Goal: Task Accomplishment & Management: Use online tool/utility

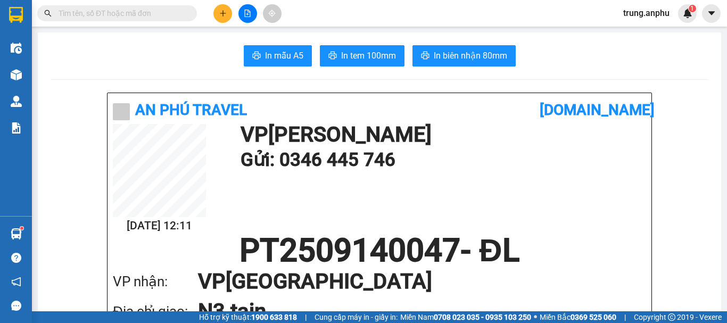
click at [136, 11] on input "text" at bounding box center [122, 13] width 126 height 12
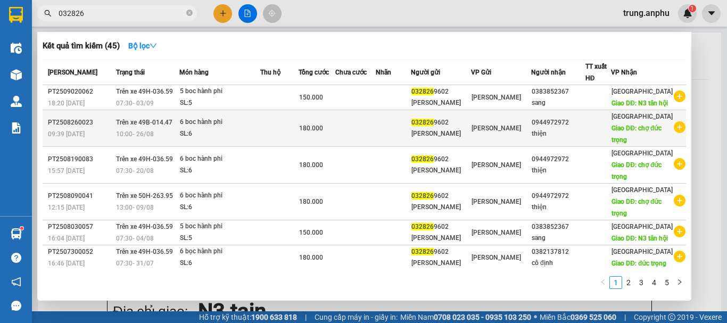
type input "032826"
click at [675, 133] on icon "plus-circle" at bounding box center [680, 127] width 12 height 12
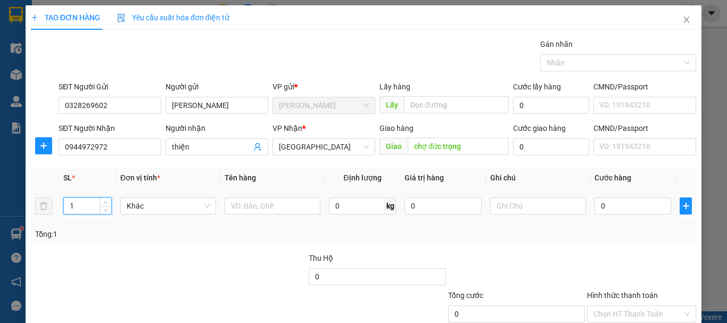
click at [48, 208] on tr "1 Khác 0 kg 0 0" at bounding box center [364, 207] width 666 height 36
type input "6"
click at [246, 209] on input "text" at bounding box center [273, 206] width 96 height 17
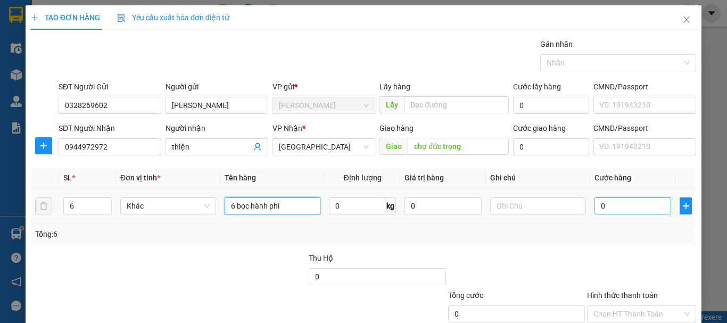
type input "6 bọc hành phi"
click at [610, 212] on input "0" at bounding box center [633, 206] width 77 height 17
type input "1"
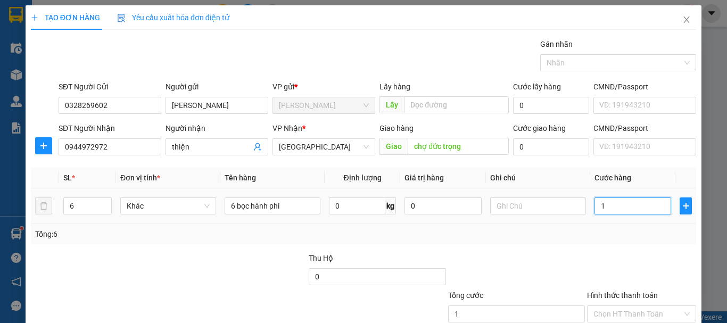
type input "18"
type input "180"
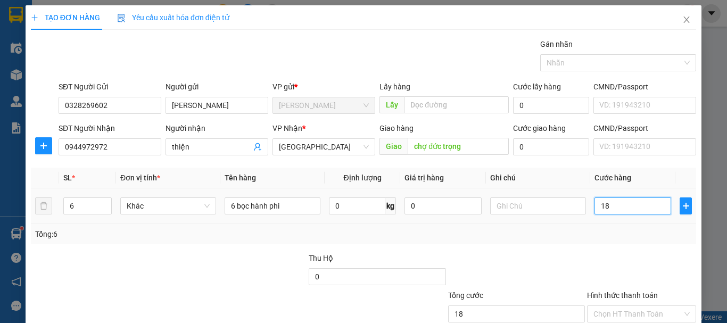
type input "180"
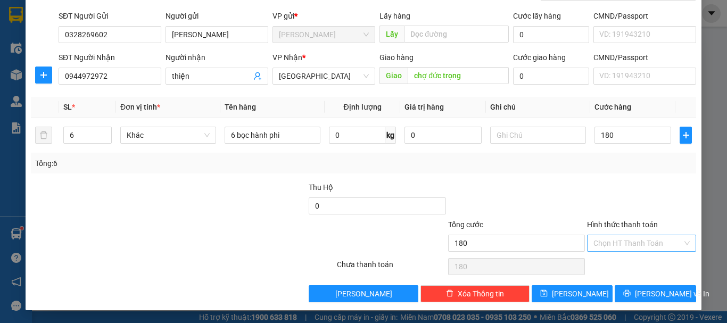
type input "180.000"
click at [635, 242] on input "Hình thức thanh toán" at bounding box center [638, 243] width 89 height 16
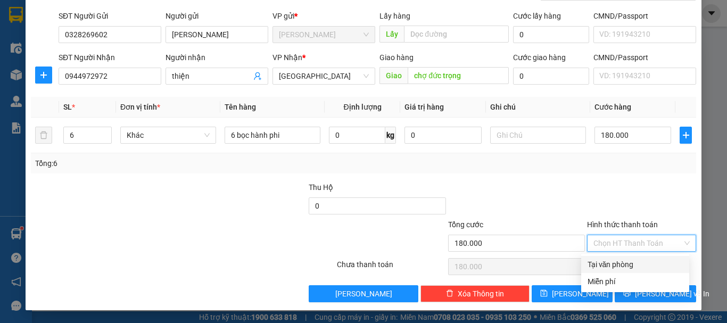
click at [624, 263] on div "Tại văn phòng" at bounding box center [635, 265] width 95 height 12
type input "0"
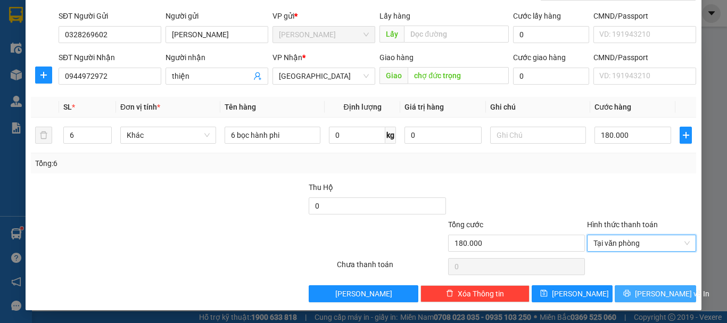
click at [654, 293] on span "[PERSON_NAME] và In" at bounding box center [672, 294] width 75 height 12
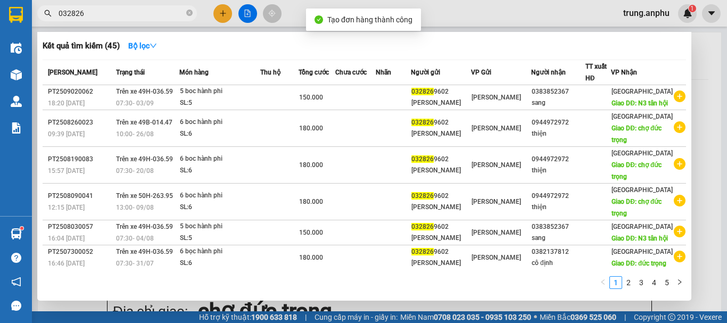
click at [245, 13] on div at bounding box center [363, 161] width 727 height 323
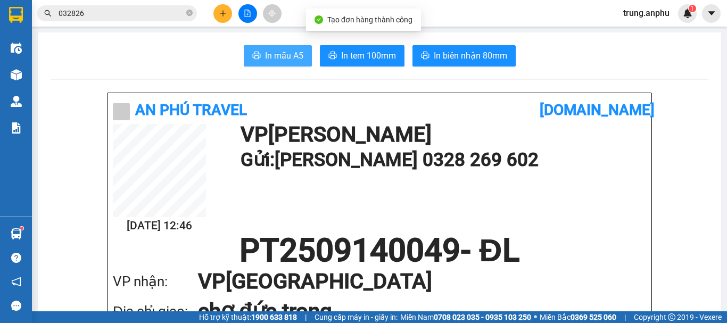
click at [293, 58] on span "In mẫu A5" at bounding box center [284, 55] width 38 height 13
drag, startPoint x: 589, startPoint y: 60, endPoint x: 581, endPoint y: 59, distance: 7.5
click at [589, 60] on div "In mẫu A5 In tem 100mm In biên nhận 80mm" at bounding box center [380, 55] width 658 height 21
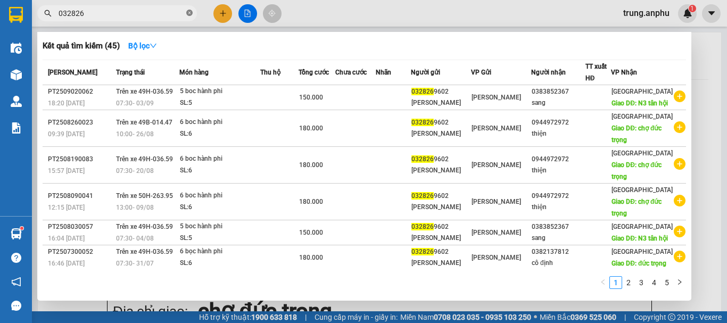
click at [188, 10] on span at bounding box center [189, 14] width 6 height 10
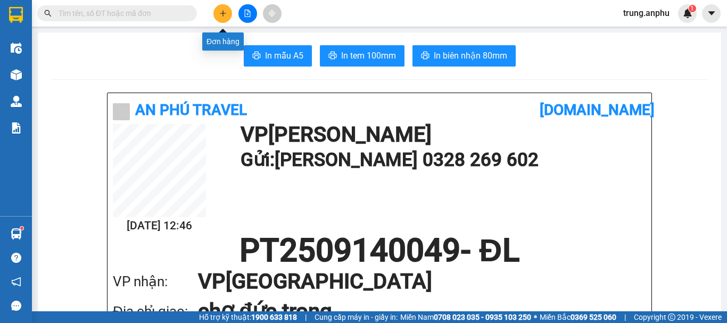
click at [225, 13] on icon "plus" at bounding box center [222, 13] width 7 height 7
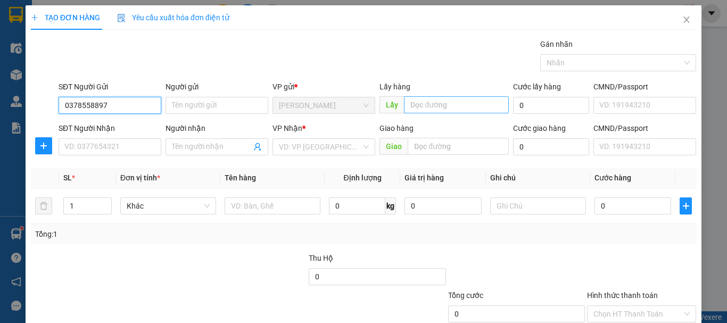
type input "0378558897"
click at [485, 107] on input "text" at bounding box center [456, 104] width 105 height 17
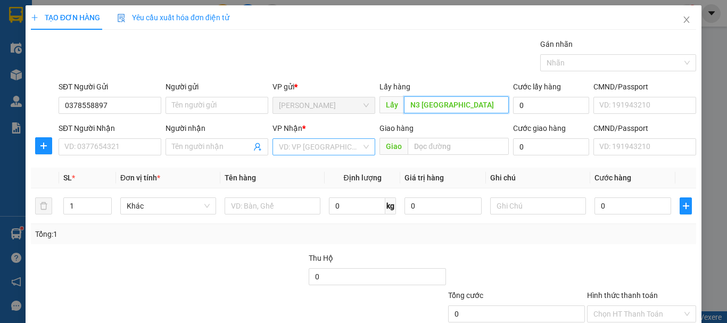
type input "N3 [GEOGRAPHIC_DATA]"
click at [301, 148] on input "search" at bounding box center [320, 147] width 83 height 16
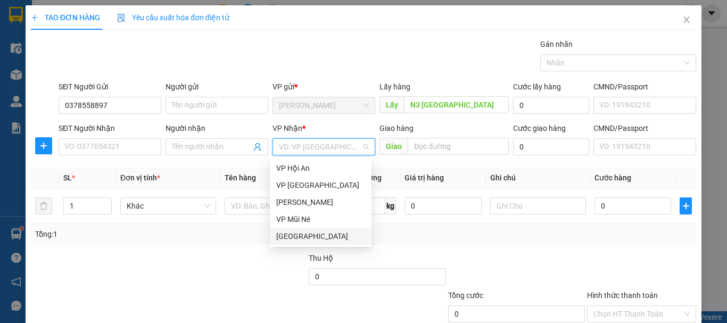
click at [284, 235] on div "[GEOGRAPHIC_DATA]" at bounding box center [320, 237] width 89 height 12
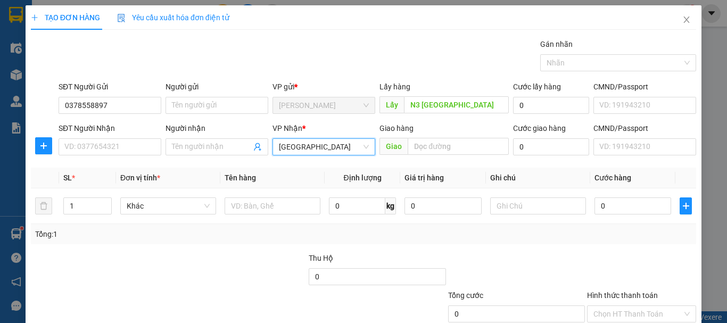
scroll to position [71, 0]
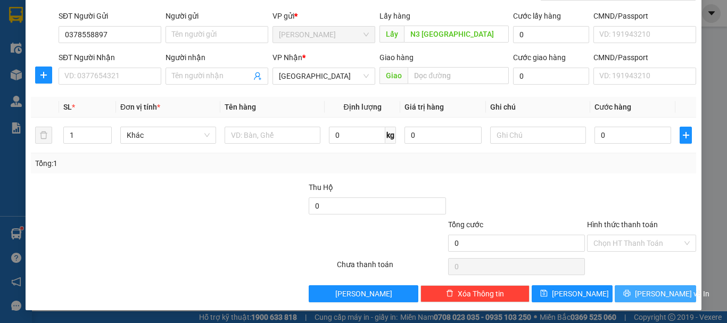
click at [631, 294] on icon "printer" at bounding box center [627, 293] width 7 height 7
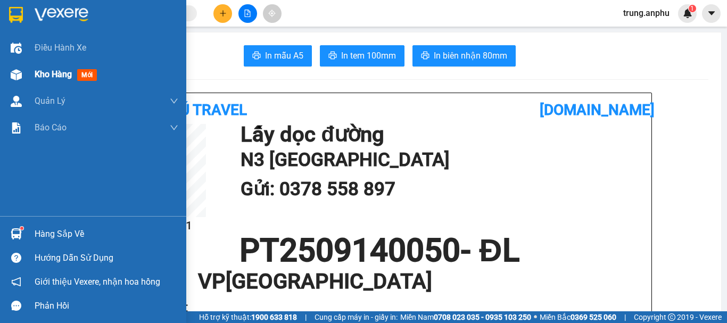
click at [46, 71] on span "Kho hàng" at bounding box center [53, 74] width 37 height 10
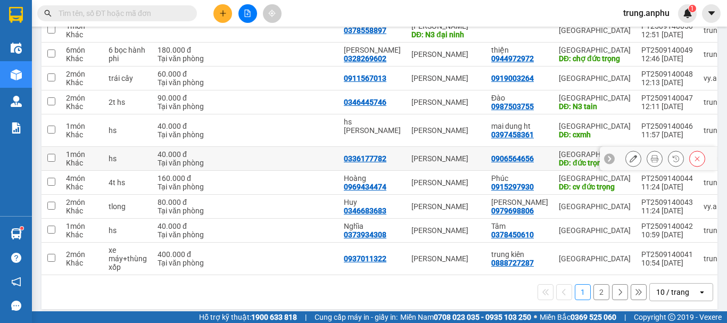
scroll to position [163, 0]
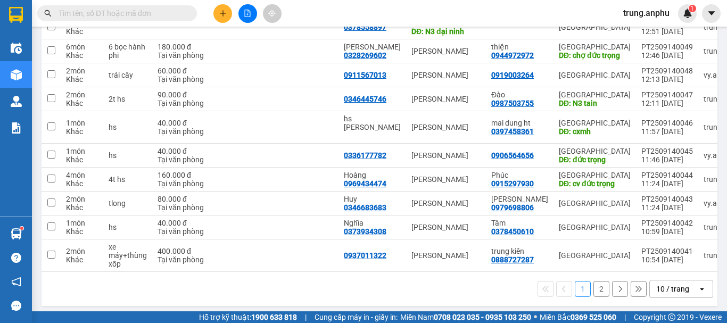
click at [698, 285] on icon "open" at bounding box center [702, 289] width 9 height 9
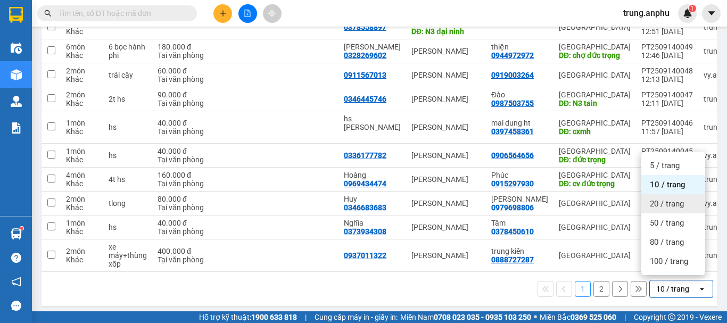
click at [652, 202] on span "20 / trang" at bounding box center [667, 204] width 34 height 11
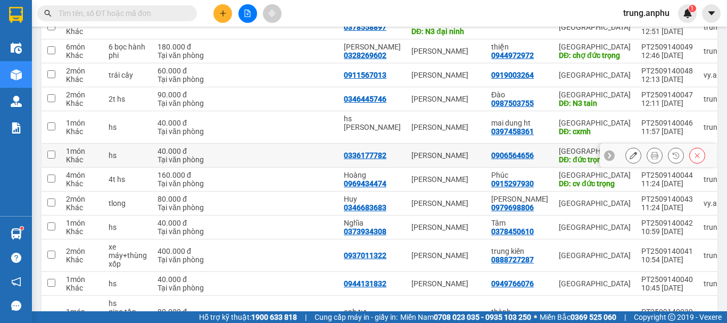
scroll to position [3, 0]
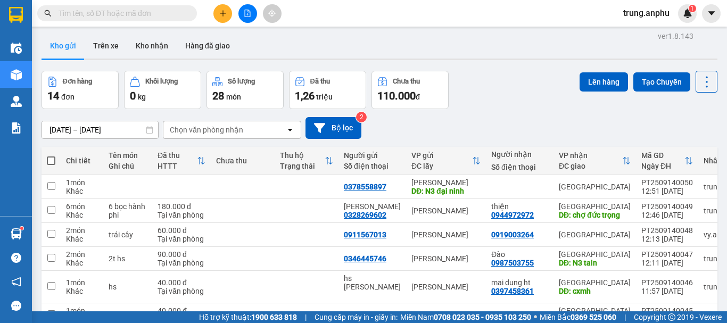
click at [54, 159] on span at bounding box center [51, 161] width 9 height 9
click at [51, 155] on input "checkbox" at bounding box center [51, 155] width 0 height 0
checkbox input "true"
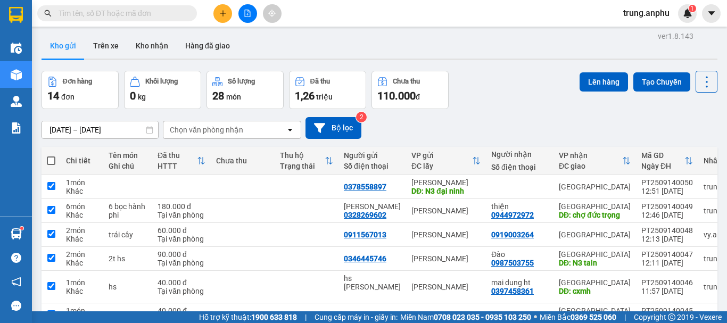
checkbox input "true"
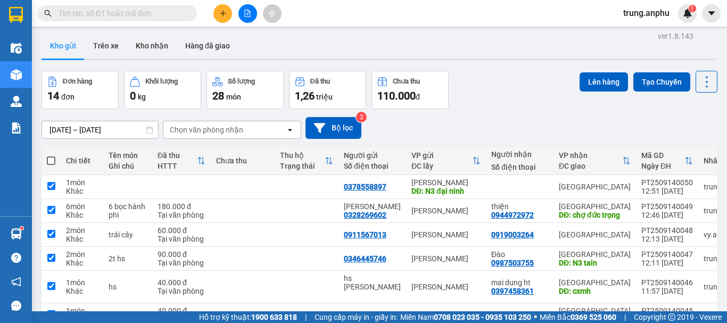
checkbox input "true"
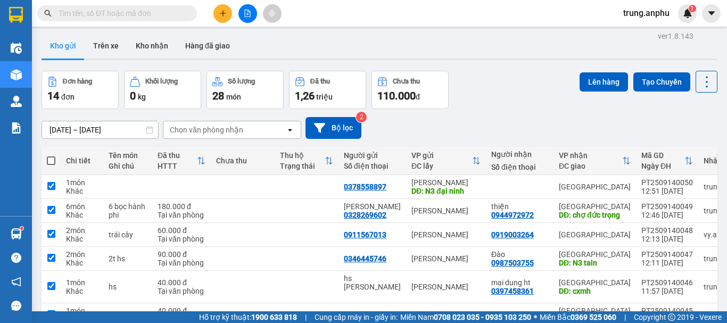
checkbox input "true"
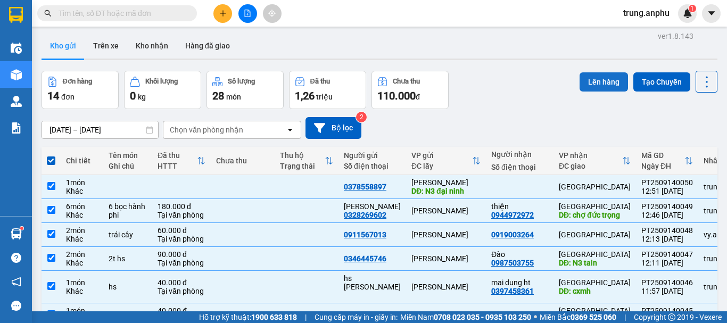
click at [592, 83] on button "Lên hàng" at bounding box center [604, 81] width 48 height 19
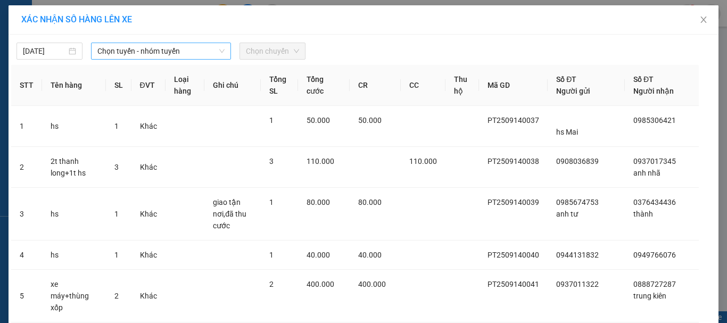
click at [195, 53] on span "Chọn tuyến - nhóm tuyến" at bounding box center [160, 51] width 127 height 16
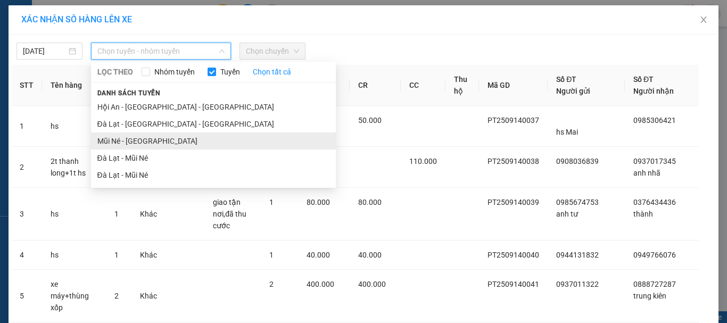
click at [114, 141] on li "Mũi Né - [GEOGRAPHIC_DATA]" at bounding box center [213, 141] width 245 height 17
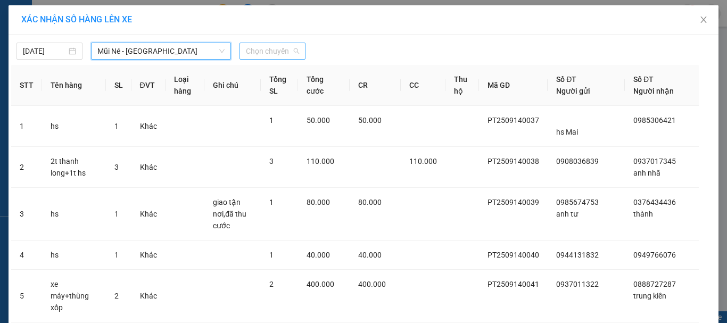
click at [275, 50] on span "Chọn chuyến" at bounding box center [272, 51] width 53 height 16
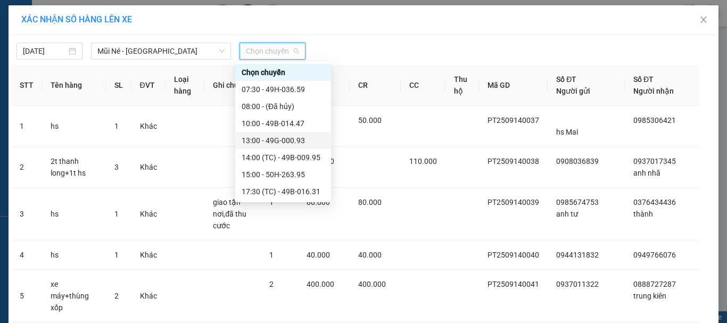
click at [298, 144] on div "13:00 - 49G-000.93" at bounding box center [283, 141] width 83 height 12
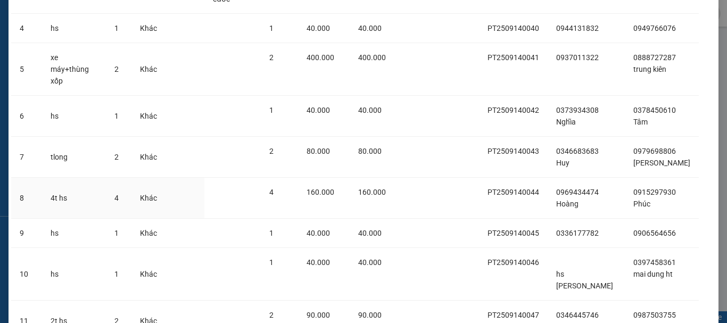
scroll to position [450, 0]
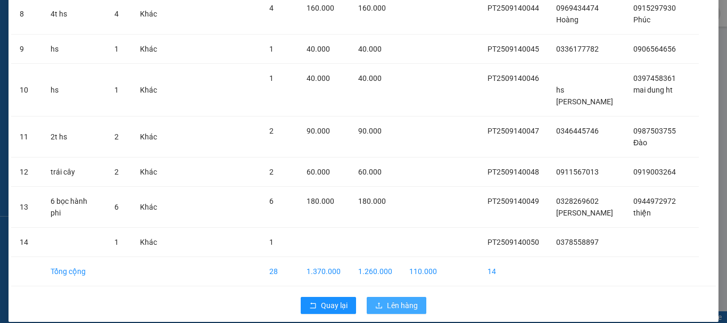
click at [400, 300] on span "Lên hàng" at bounding box center [402, 306] width 31 height 12
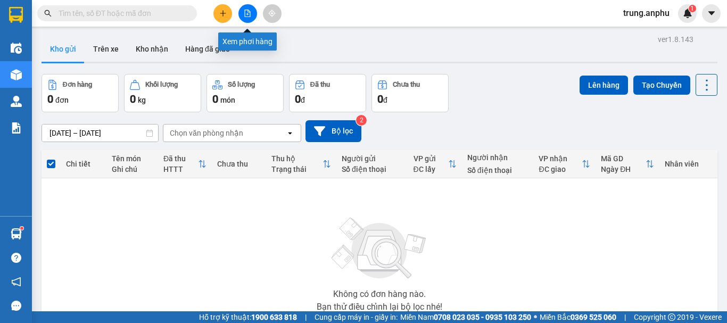
click at [244, 12] on icon "file-add" at bounding box center [247, 13] width 7 height 7
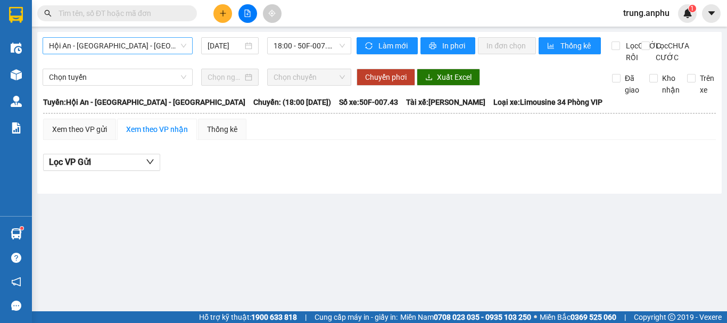
click at [148, 47] on span "Hội An - [GEOGRAPHIC_DATA] - [GEOGRAPHIC_DATA]" at bounding box center [117, 46] width 137 height 16
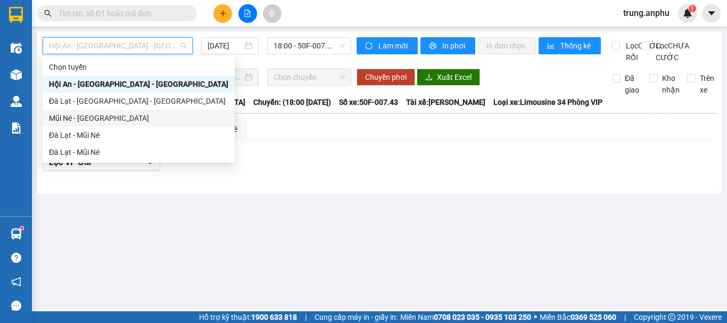
click at [95, 119] on div "Mũi Né - [GEOGRAPHIC_DATA]" at bounding box center [138, 118] width 179 height 12
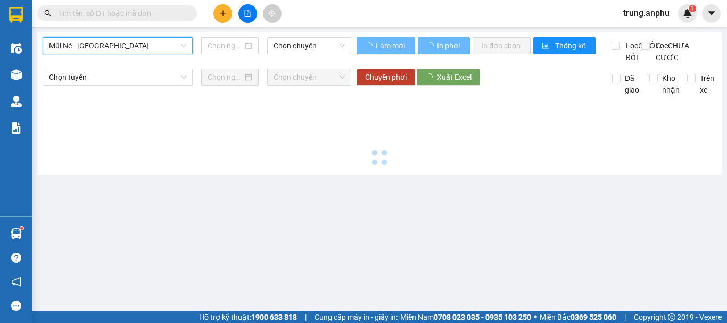
type input "[DATE]"
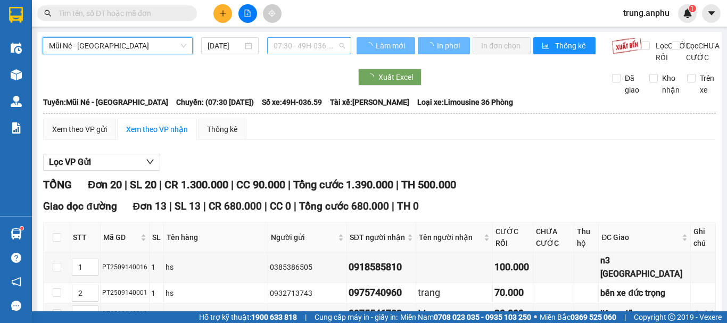
click at [299, 39] on span "07:30 - 49H-036.59" at bounding box center [309, 46] width 71 height 16
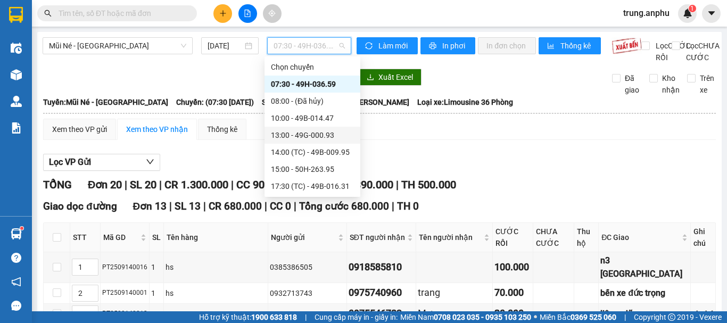
click at [322, 134] on div "13:00 - 49G-000.93" at bounding box center [312, 135] width 83 height 12
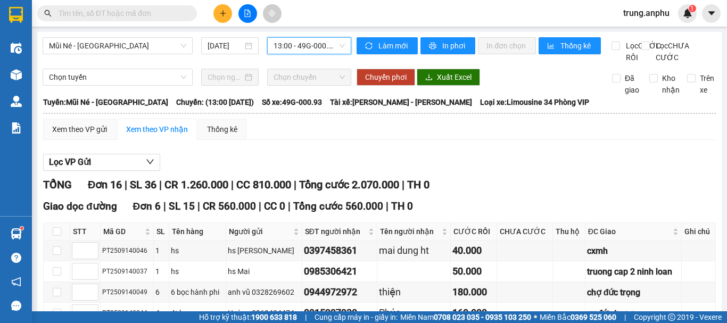
scroll to position [107, 0]
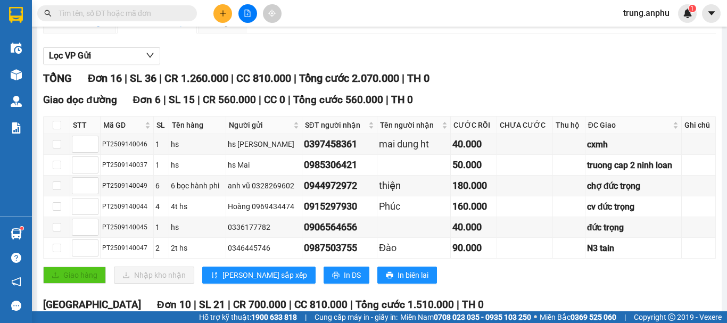
click at [99, 29] on div "Xem theo VP gửi" at bounding box center [79, 23] width 55 height 12
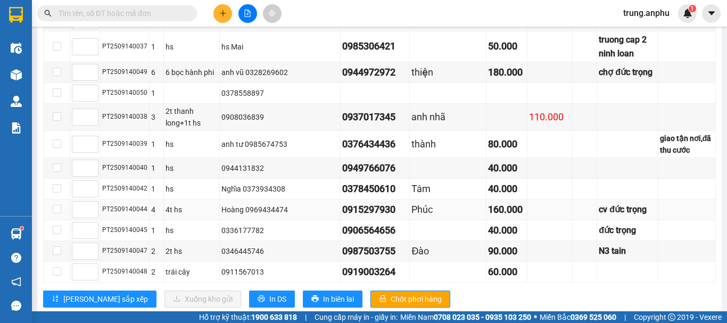
scroll to position [495, 0]
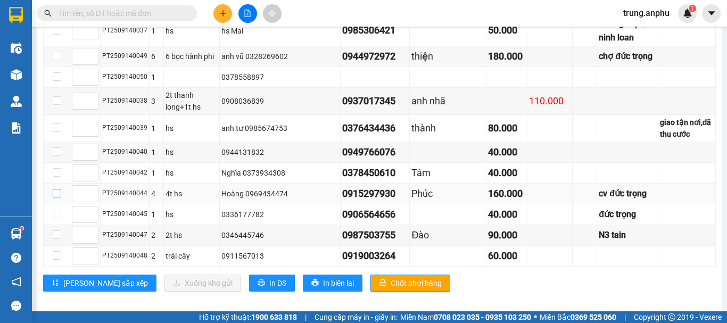
click at [55, 189] on input "checkbox" at bounding box center [57, 193] width 9 height 9
checkbox input "true"
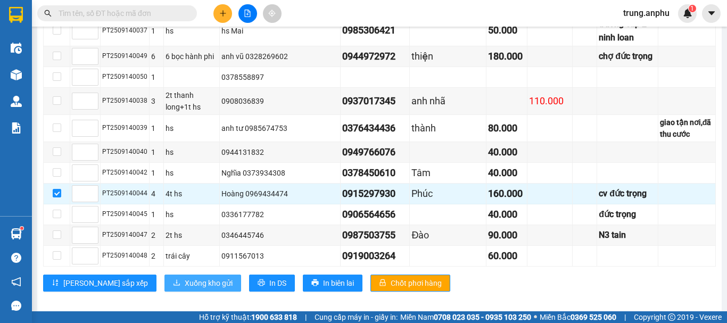
click at [185, 277] on span "Xuống kho gửi" at bounding box center [209, 283] width 48 height 12
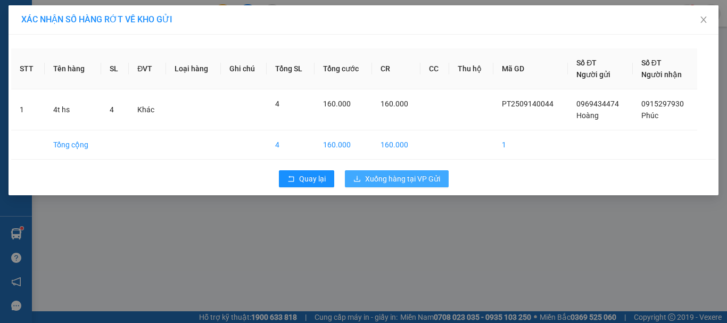
click at [385, 184] on span "Xuống hàng tại VP Gửi" at bounding box center [402, 179] width 75 height 12
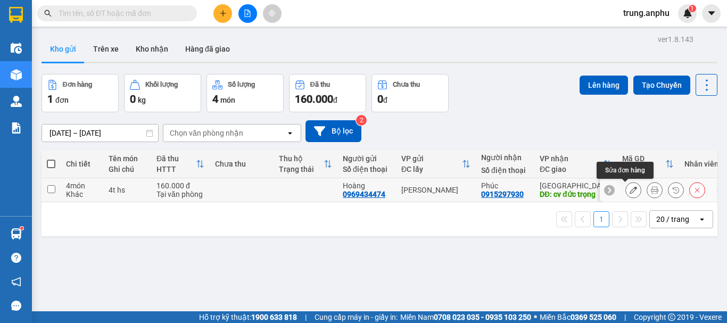
click at [631, 189] on button at bounding box center [633, 190] width 15 height 19
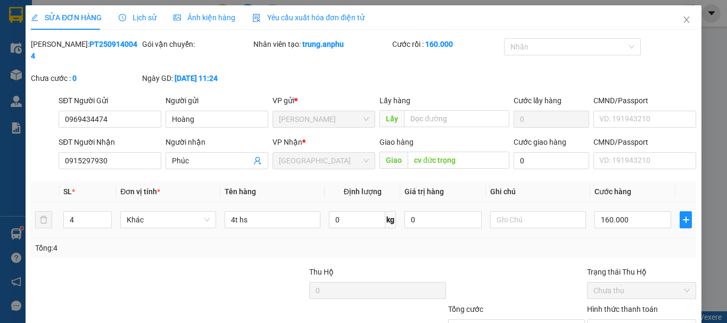
type input "0969434474"
type input "Hoàng"
type input "0915297930"
type input "Phúc"
type input "cv đức trọng"
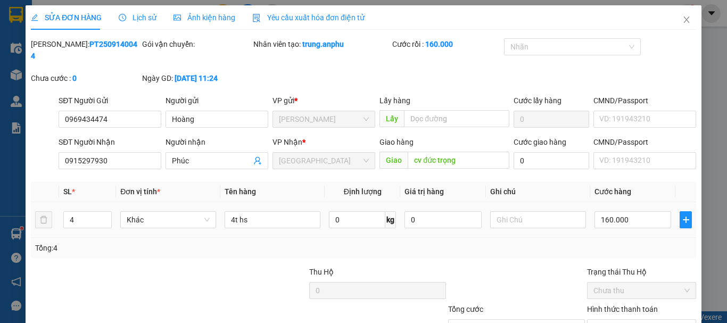
type input "160.000"
drag, startPoint x: 247, startPoint y: 209, endPoint x: 239, endPoint y: 210, distance: 8.1
click at [239, 211] on input "4t hs" at bounding box center [273, 219] width 96 height 17
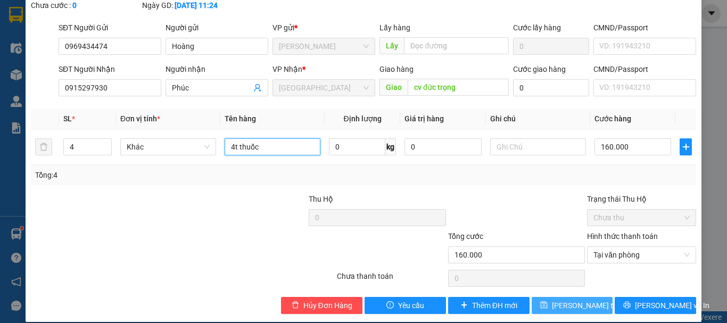
type input "4t thuốc"
click at [580, 300] on span "[PERSON_NAME] thay đổi" at bounding box center [594, 306] width 85 height 12
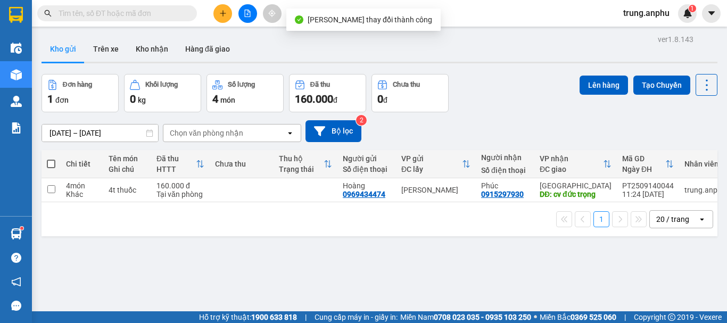
click at [47, 163] on span at bounding box center [51, 164] width 9 height 9
click at [51, 159] on input "checkbox" at bounding box center [51, 159] width 0 height 0
checkbox input "true"
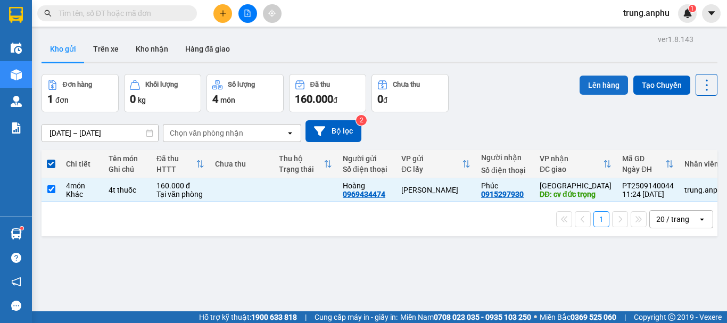
click at [598, 80] on button "Lên hàng" at bounding box center [604, 85] width 48 height 19
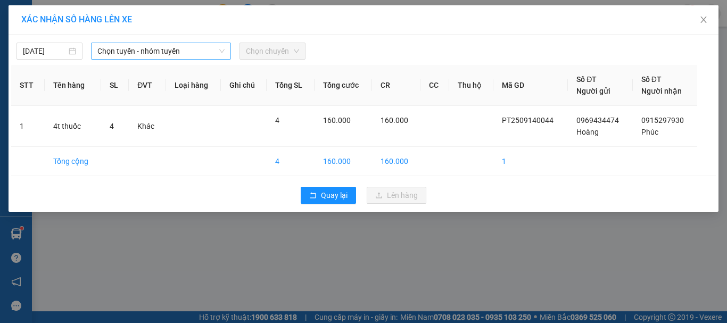
click at [131, 49] on span "Chọn tuyến - nhóm tuyến" at bounding box center [160, 51] width 127 height 16
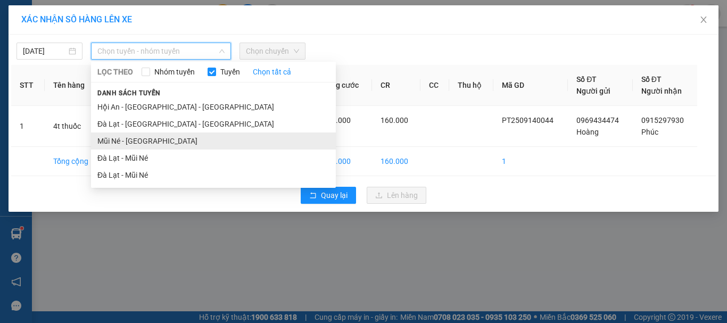
click at [145, 145] on li "Mũi Né - [GEOGRAPHIC_DATA]" at bounding box center [213, 141] width 245 height 17
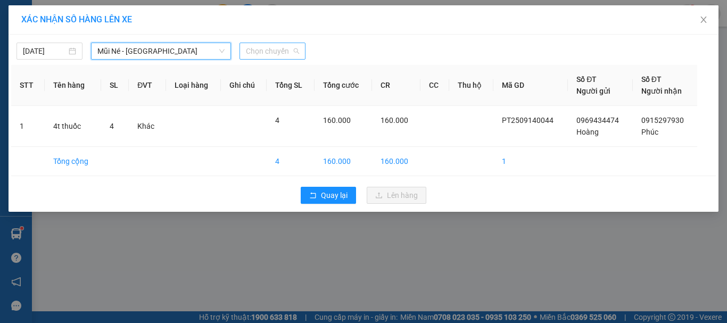
click at [279, 54] on span "Chọn chuyến" at bounding box center [272, 51] width 53 height 16
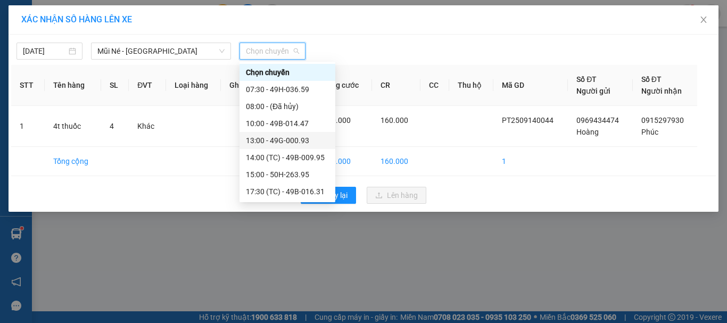
click at [271, 138] on div "13:00 - 49G-000.93" at bounding box center [287, 141] width 83 height 12
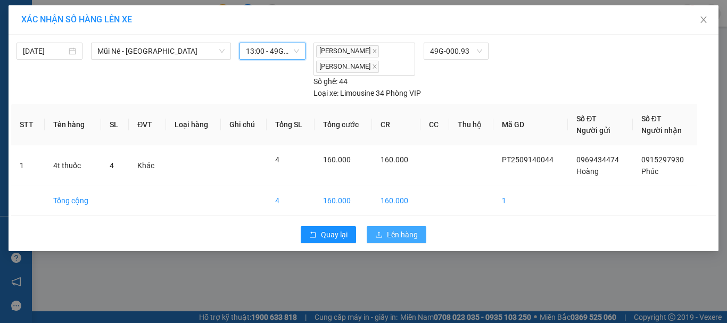
click at [394, 231] on span "Lên hàng" at bounding box center [402, 235] width 31 height 12
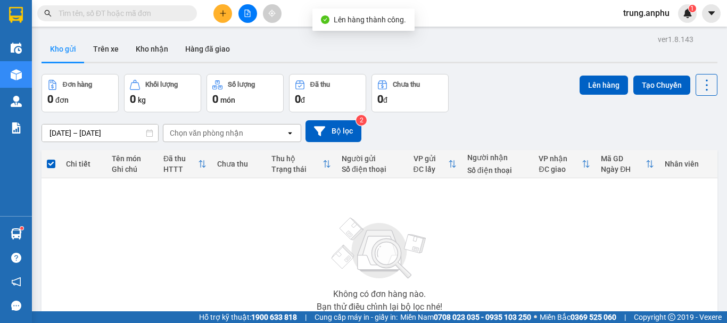
click at [250, 14] on icon "file-add" at bounding box center [247, 13] width 7 height 7
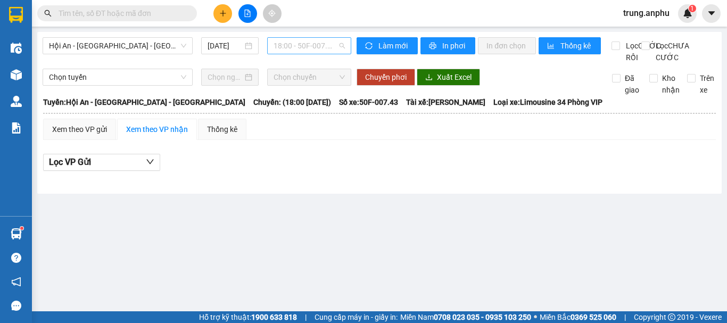
click at [289, 44] on span "18:00 - 50F-007.43" at bounding box center [309, 46] width 71 height 16
click at [157, 46] on span "Hội An - [GEOGRAPHIC_DATA] - [GEOGRAPHIC_DATA]" at bounding box center [117, 46] width 137 height 16
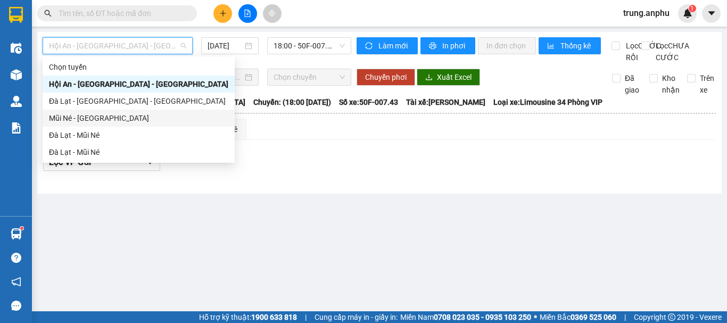
click at [72, 121] on div "Mũi Né - [GEOGRAPHIC_DATA]" at bounding box center [138, 118] width 179 height 12
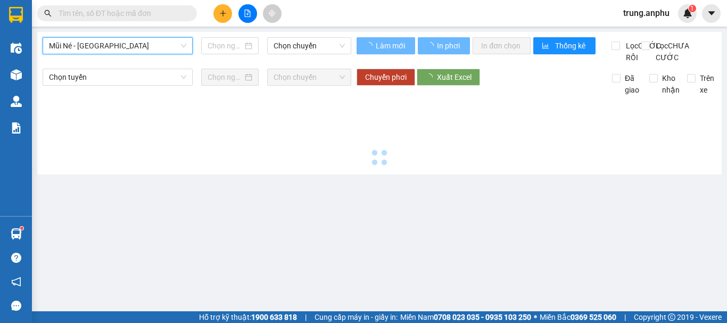
type input "[DATE]"
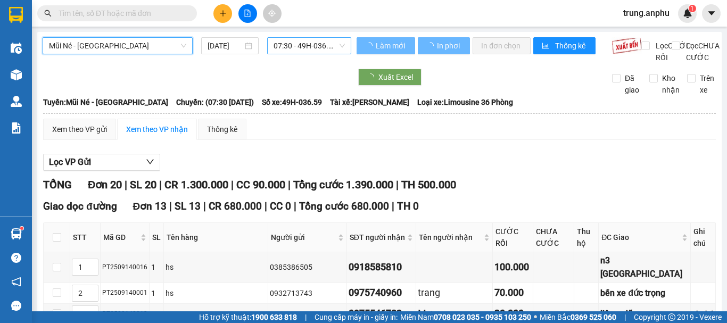
click at [293, 43] on span "07:30 - 49H-036.59" at bounding box center [309, 46] width 71 height 16
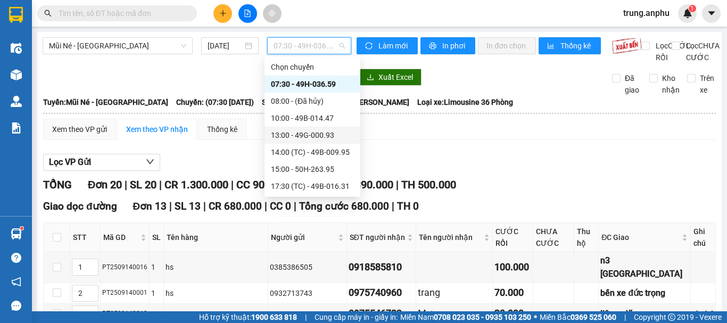
click at [307, 134] on div "13:00 - 49G-000.93" at bounding box center [312, 135] width 83 height 12
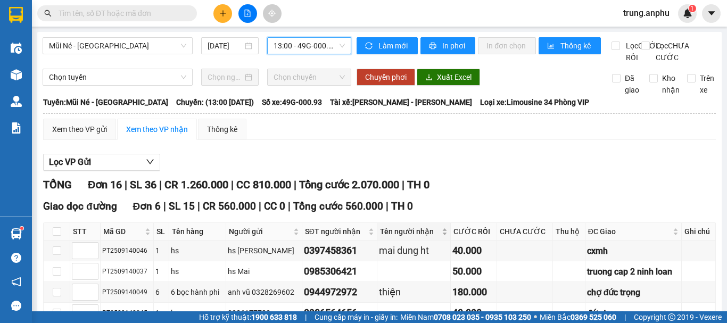
scroll to position [107, 0]
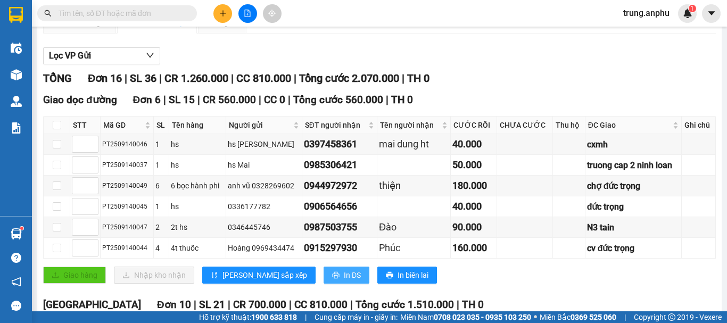
click at [344, 281] on span "In DS" at bounding box center [352, 275] width 17 height 12
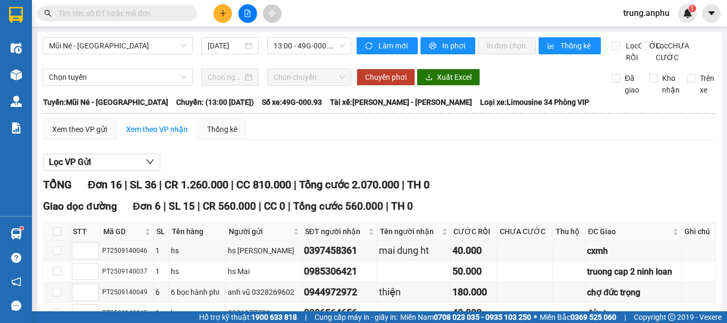
drag, startPoint x: 94, startPoint y: 138, endPoint x: 230, endPoint y: 184, distance: 143.3
click at [94, 135] on div "Xem theo VP gửi" at bounding box center [79, 130] width 55 height 12
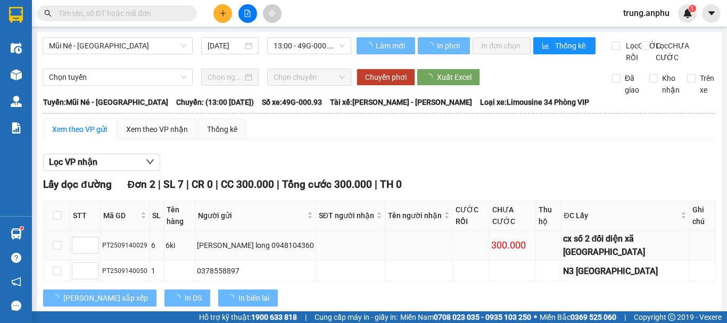
scroll to position [53, 0]
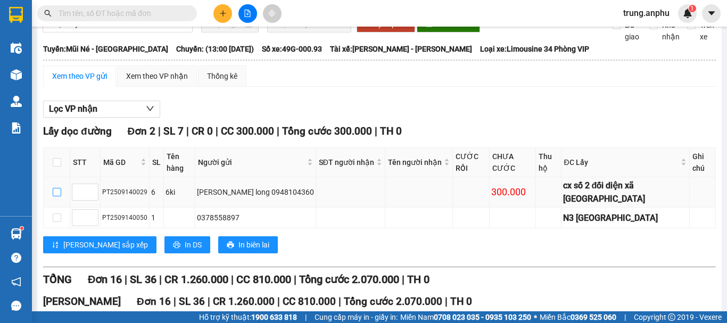
click at [58, 188] on input "checkbox" at bounding box center [57, 192] width 9 height 9
checkbox input "true"
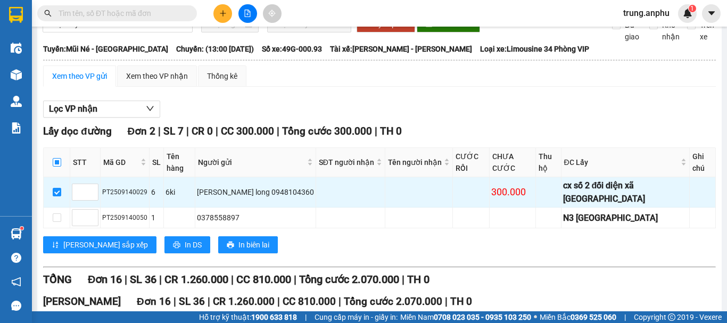
click at [56, 167] on input "checkbox" at bounding box center [57, 162] width 9 height 9
checkbox input "true"
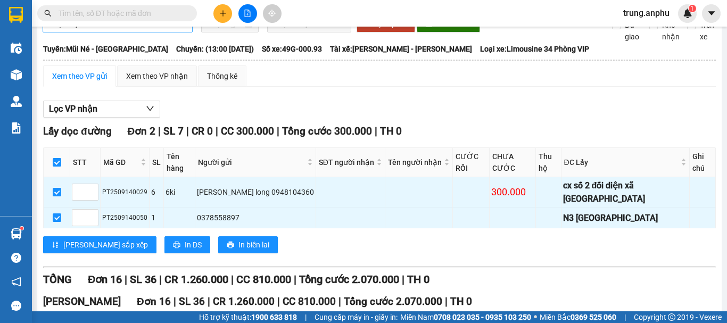
click at [123, 32] on span "Chọn tuyến" at bounding box center [117, 24] width 137 height 16
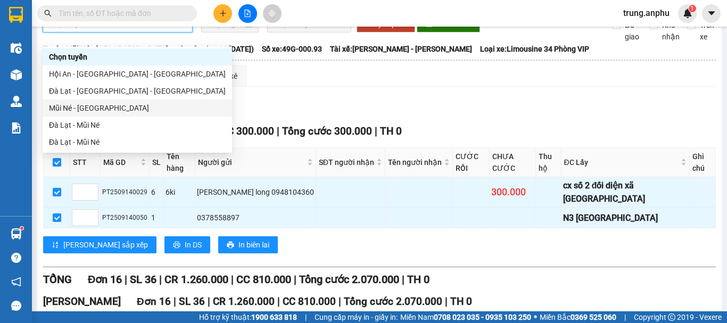
click at [91, 103] on div "Mũi Né - [GEOGRAPHIC_DATA]" at bounding box center [137, 108] width 177 height 12
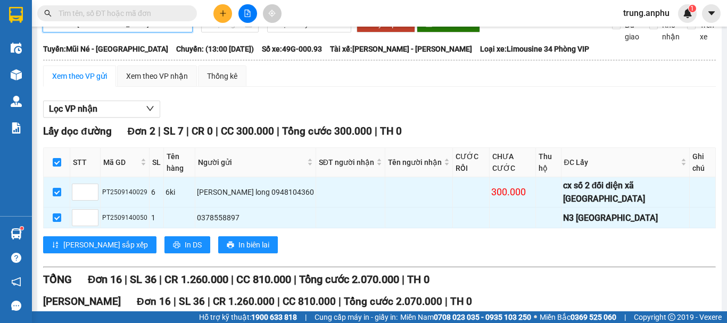
scroll to position [0, 0]
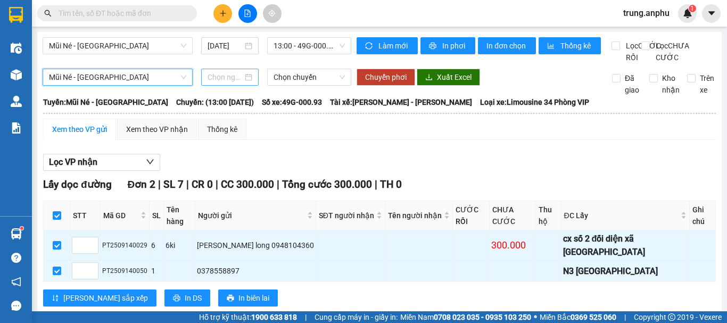
click at [236, 83] on input at bounding box center [225, 77] width 35 height 12
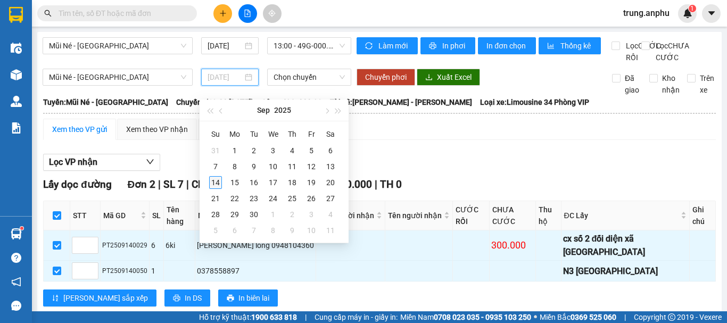
type input "[DATE]"
click at [214, 184] on div "14" at bounding box center [215, 182] width 13 height 13
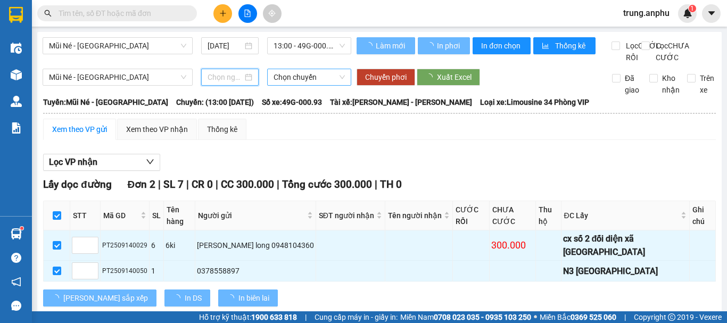
type input "[DATE]"
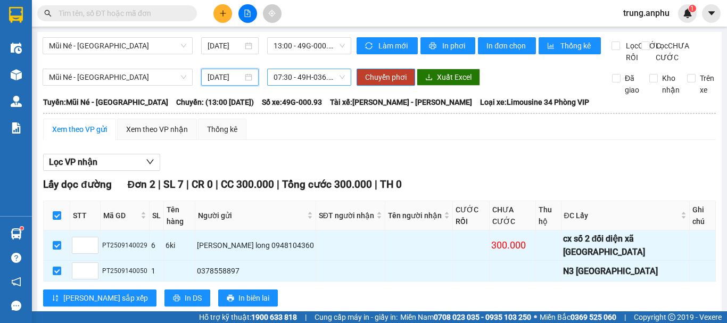
click at [294, 85] on span "07:30 - 49H-036.59" at bounding box center [309, 77] width 71 height 16
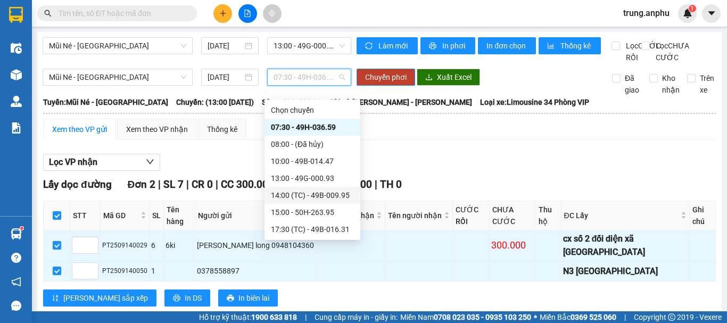
click at [317, 196] on div "14:00 (TC) - 49B-009.95" at bounding box center [312, 196] width 83 height 12
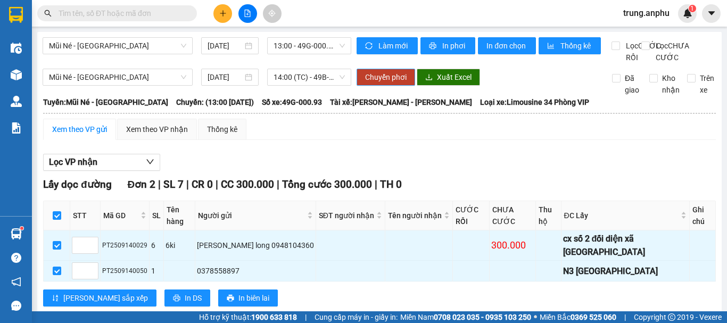
click at [373, 83] on span "Chuyển phơi" at bounding box center [386, 77] width 42 height 12
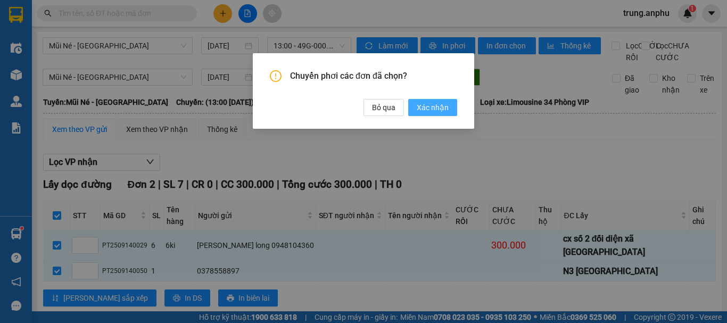
click at [423, 108] on span "Xác nhận" at bounding box center [433, 108] width 32 height 12
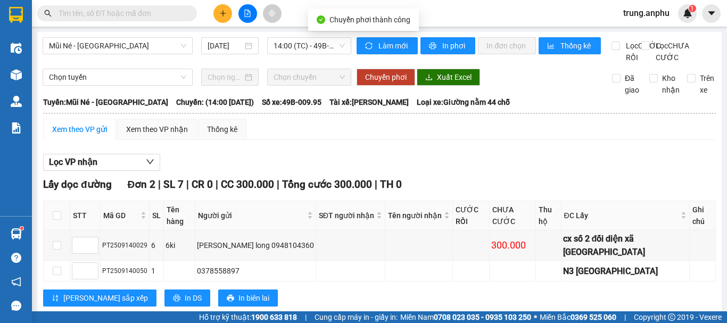
checkbox input "false"
drag, startPoint x: 155, startPoint y: 137, endPoint x: 184, endPoint y: 140, distance: 28.4
click at [157, 135] on div "Xem theo VP nhận" at bounding box center [157, 130] width 62 height 12
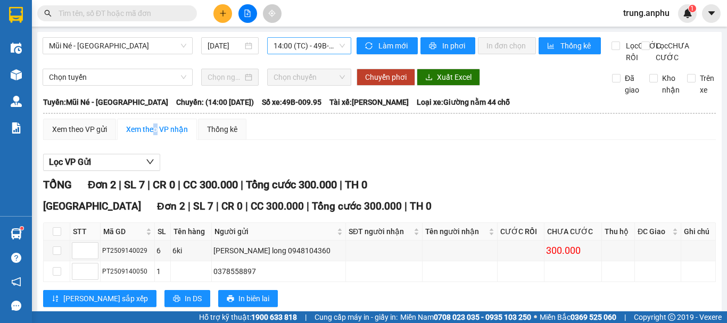
click at [324, 47] on span "14:00 (TC) - 49B-009.95" at bounding box center [309, 46] width 71 height 16
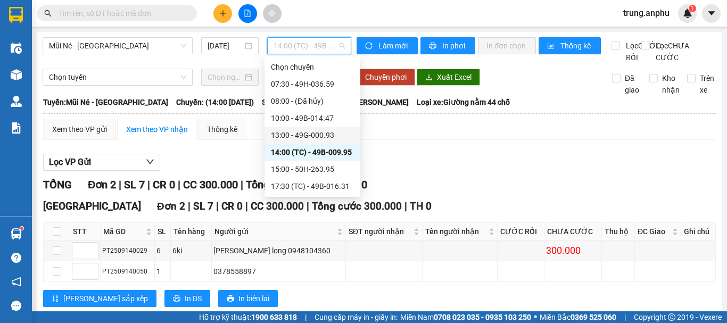
click at [297, 135] on div "13:00 - 49G-000.93" at bounding box center [312, 135] width 83 height 12
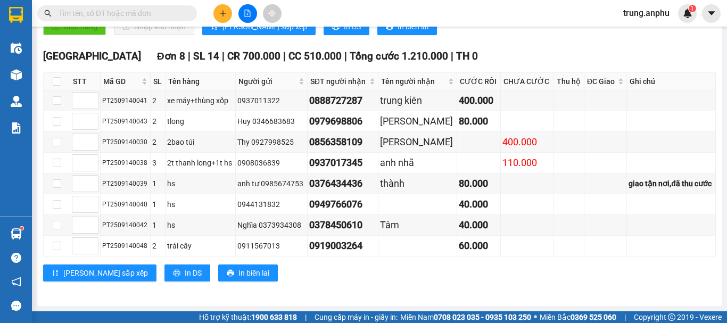
scroll to position [207, 0]
